Goal: Task Accomplishment & Management: Complete application form

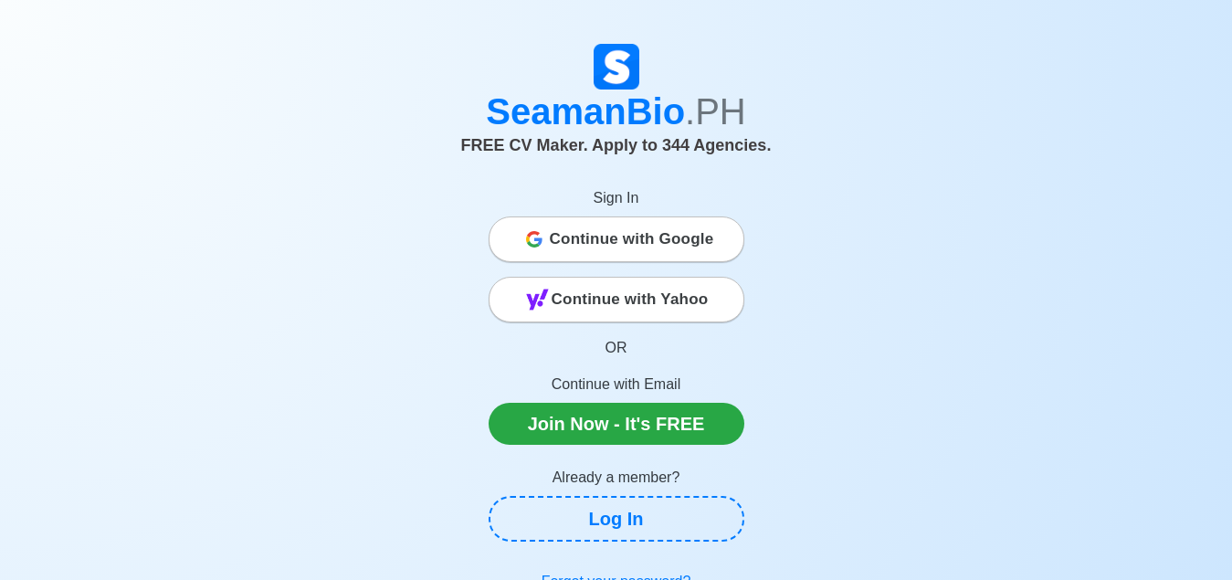
click at [619, 246] on span "Continue with Google" at bounding box center [632, 239] width 164 height 37
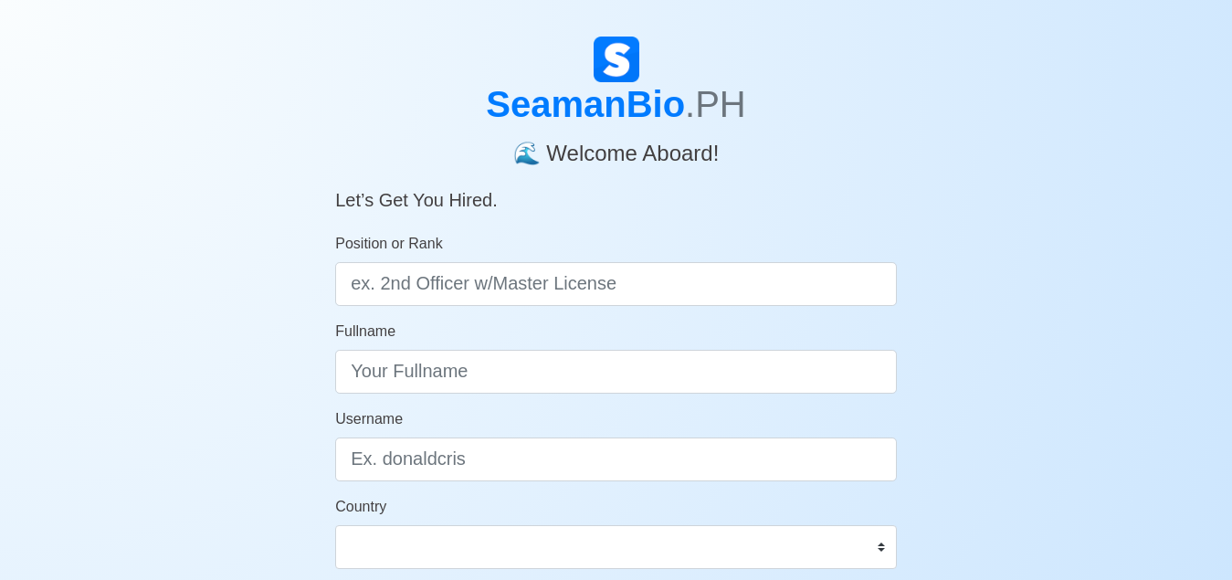
scroll to position [50, 0]
